Goal: Find specific page/section: Find specific page/section

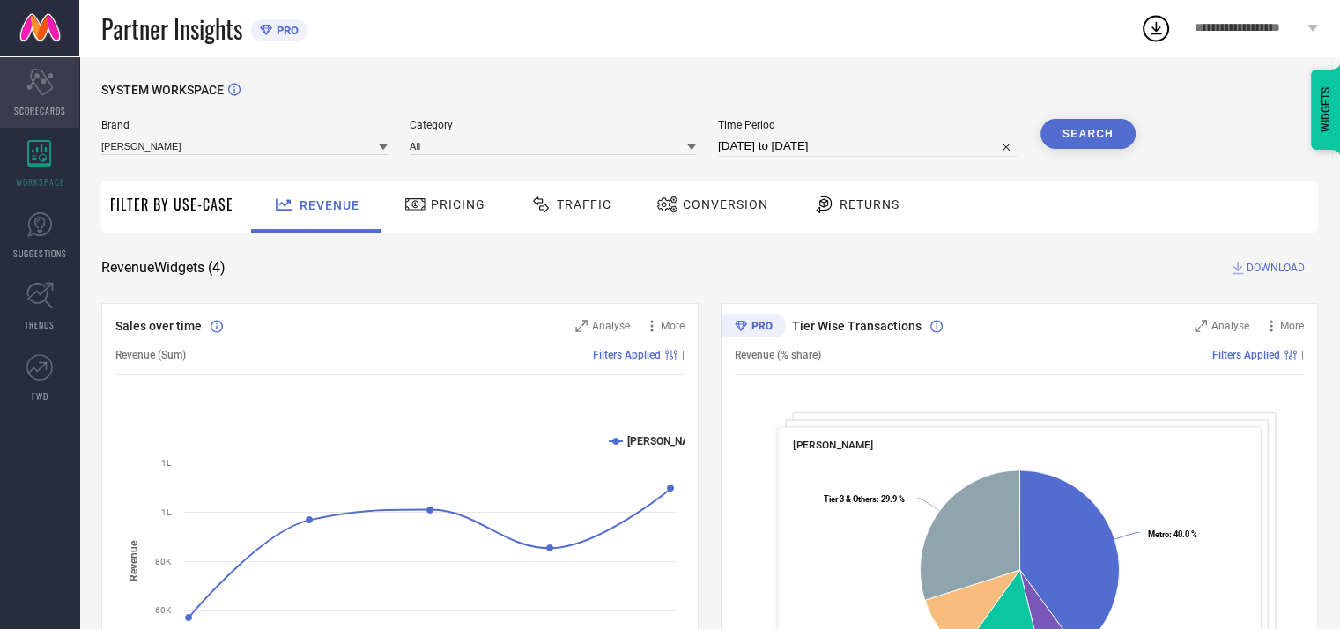
click at [33, 102] on div "Scorecard SCORECARDS" at bounding box center [39, 92] width 79 height 70
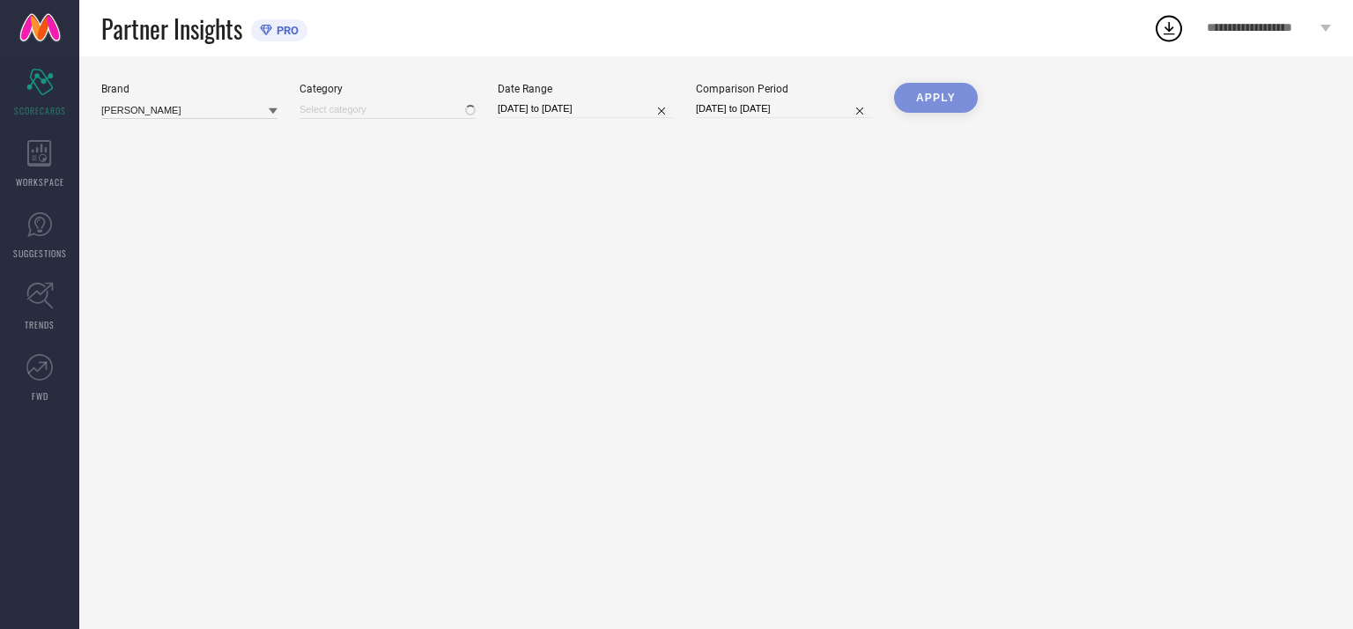
type input "All"
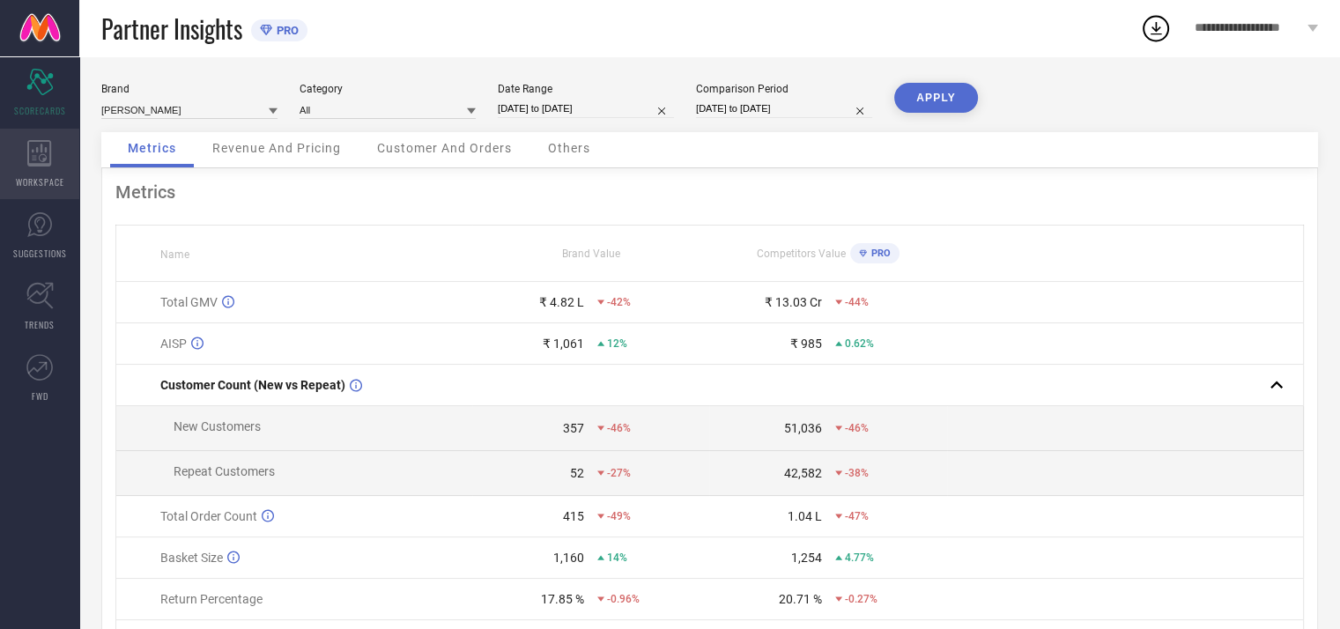
click at [54, 138] on div "WORKSPACE" at bounding box center [39, 164] width 79 height 70
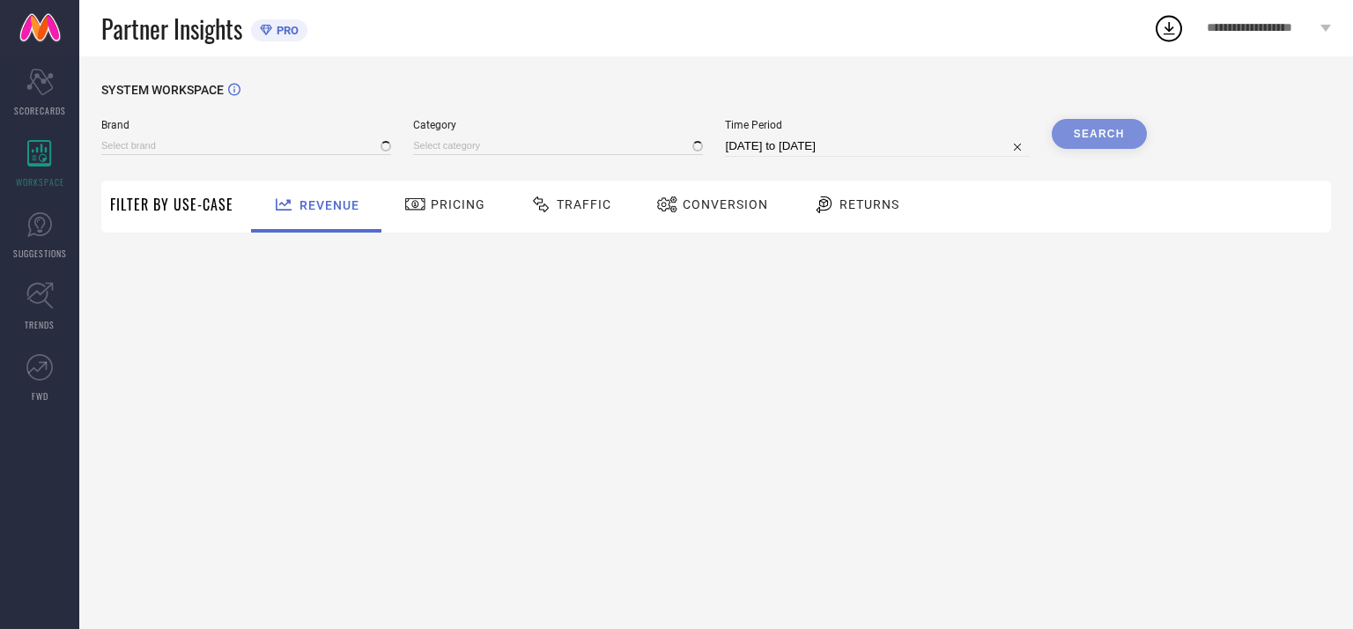
type input "[PERSON_NAME]"
type input "All"
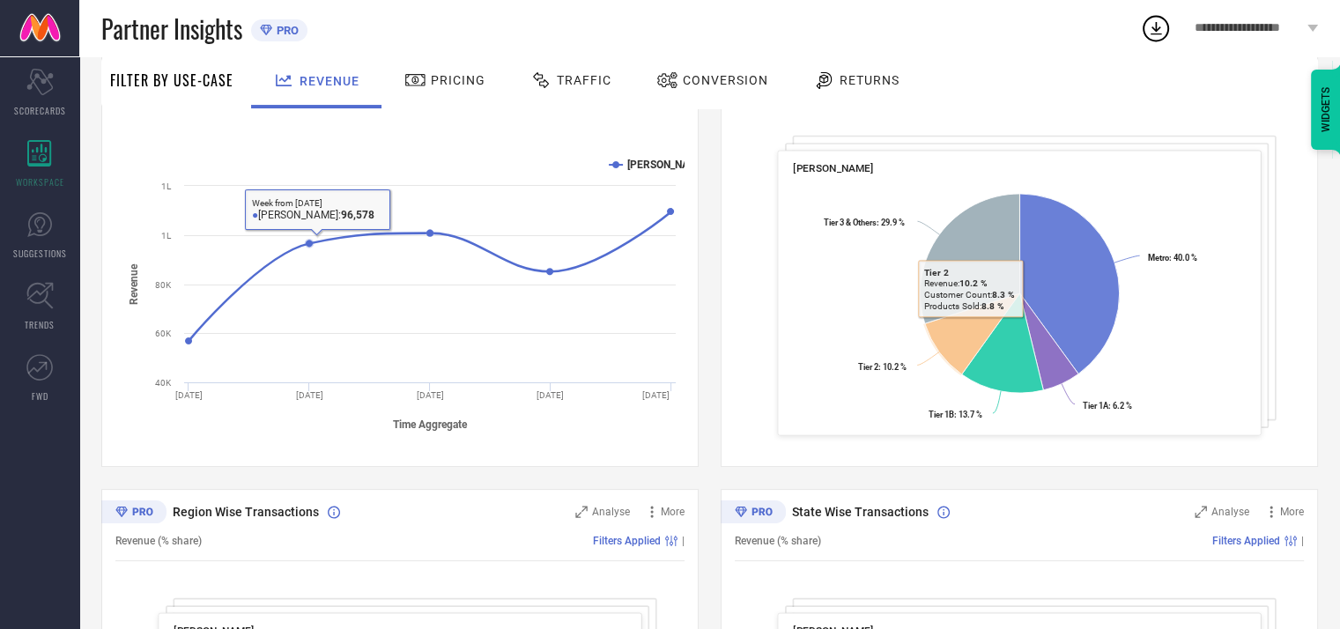
scroll to position [176, 0]
